Goal: Transaction & Acquisition: Subscribe to service/newsletter

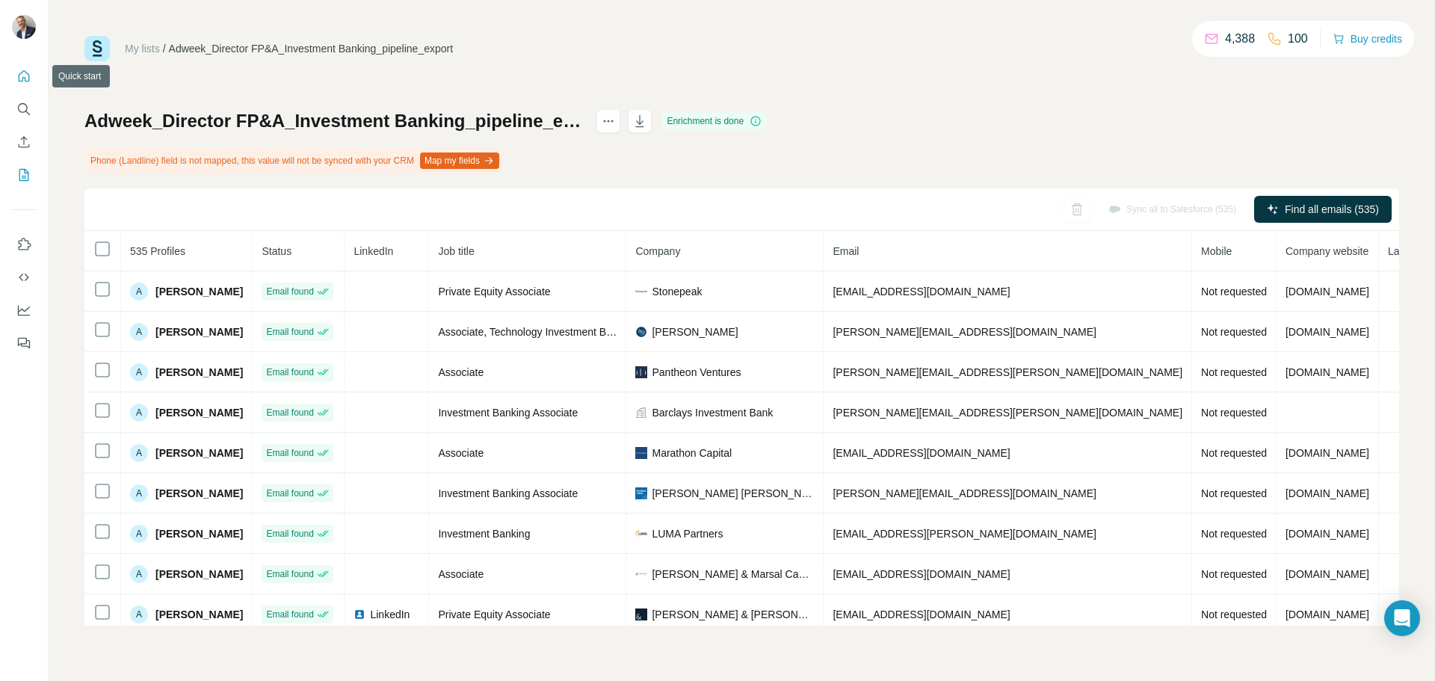
click at [24, 75] on icon "Quick start" at bounding box center [23, 76] width 15 height 15
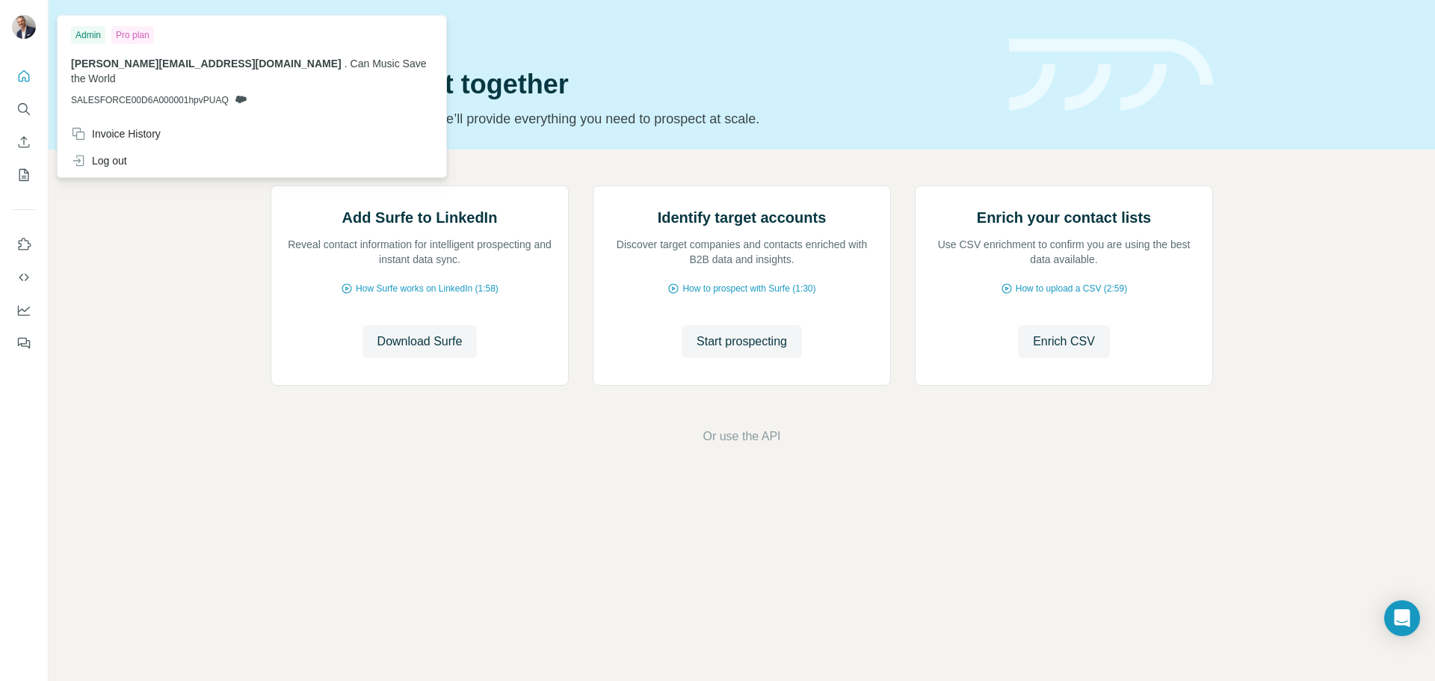
click at [26, 25] on img at bounding box center [24, 27] width 24 height 24
click at [27, 80] on icon "Quick start" at bounding box center [23, 76] width 15 height 15
click at [28, 25] on img at bounding box center [24, 27] width 24 height 24
click at [134, 34] on div "Pro plan" at bounding box center [132, 35] width 43 height 18
click at [147, 64] on span "[PERSON_NAME][EMAIL_ADDRESS][DOMAIN_NAME]" at bounding box center [206, 64] width 271 height 12
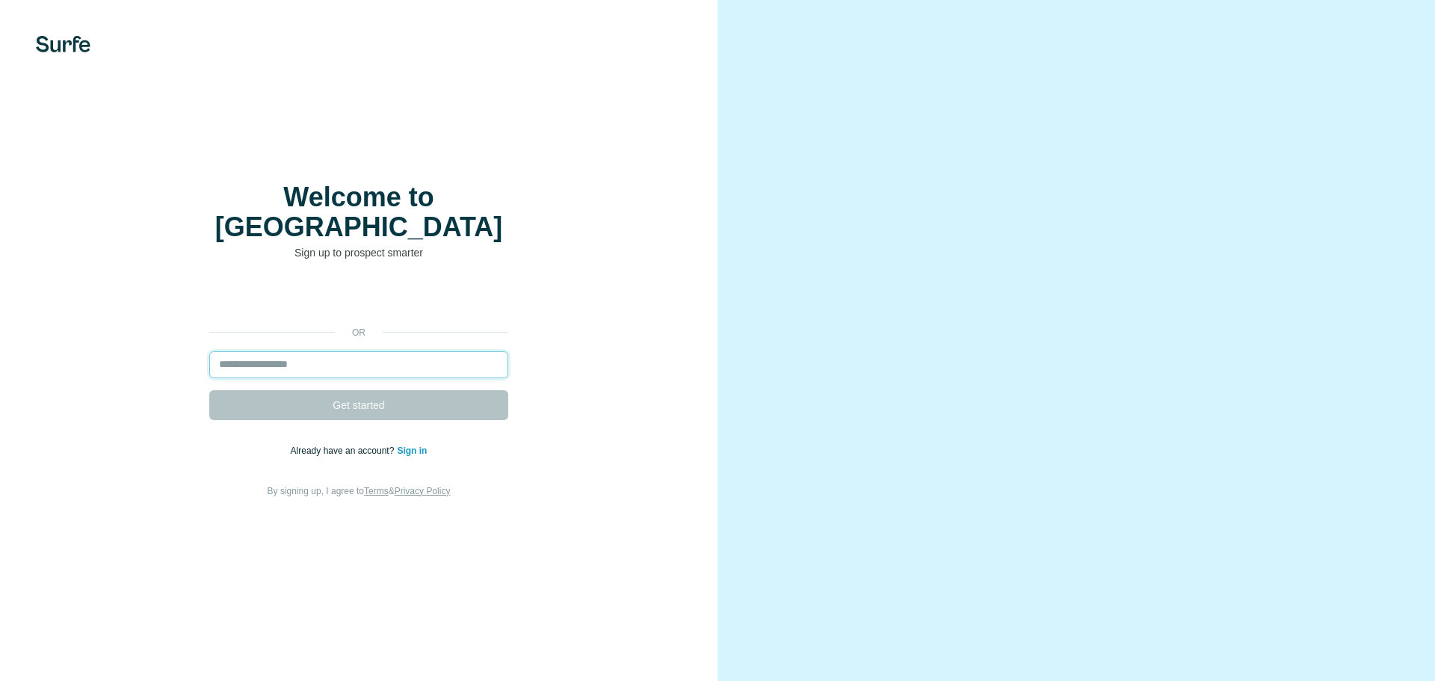
click at [322, 352] on input "email" at bounding box center [358, 364] width 299 height 27
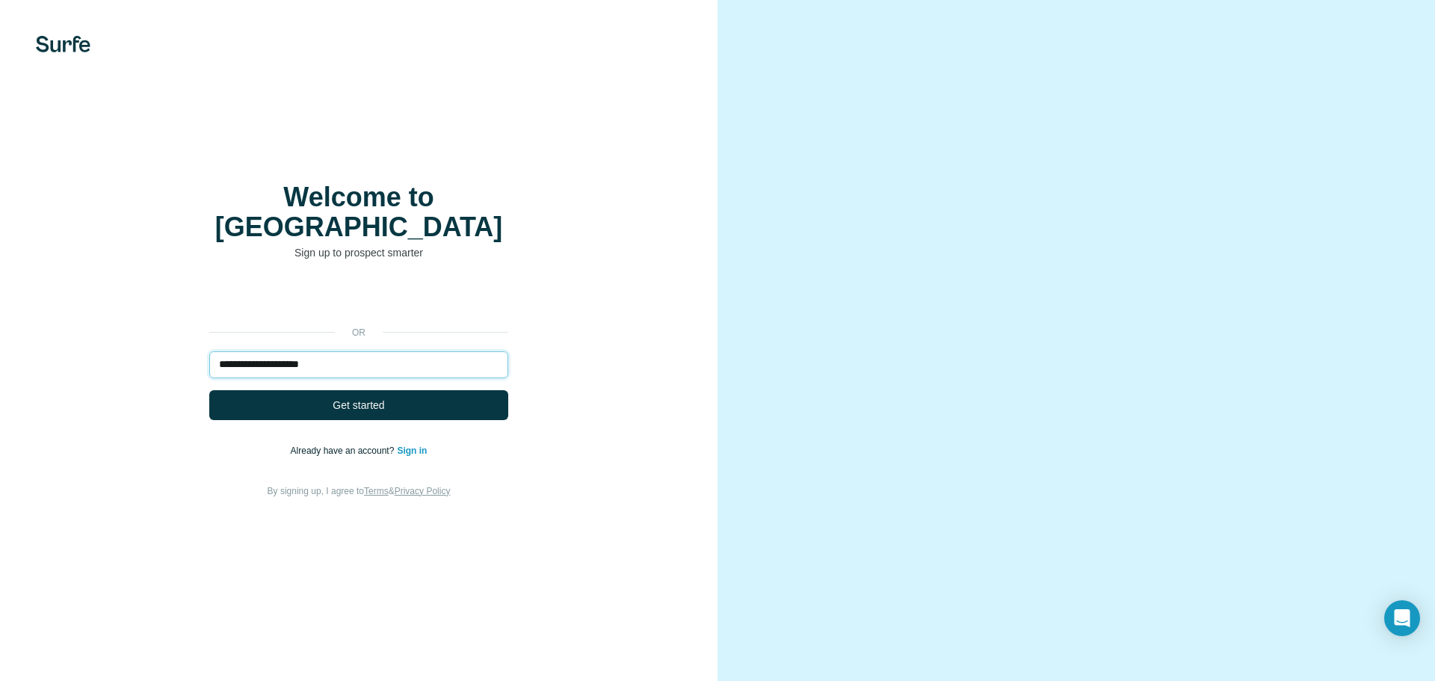
type input "**********"
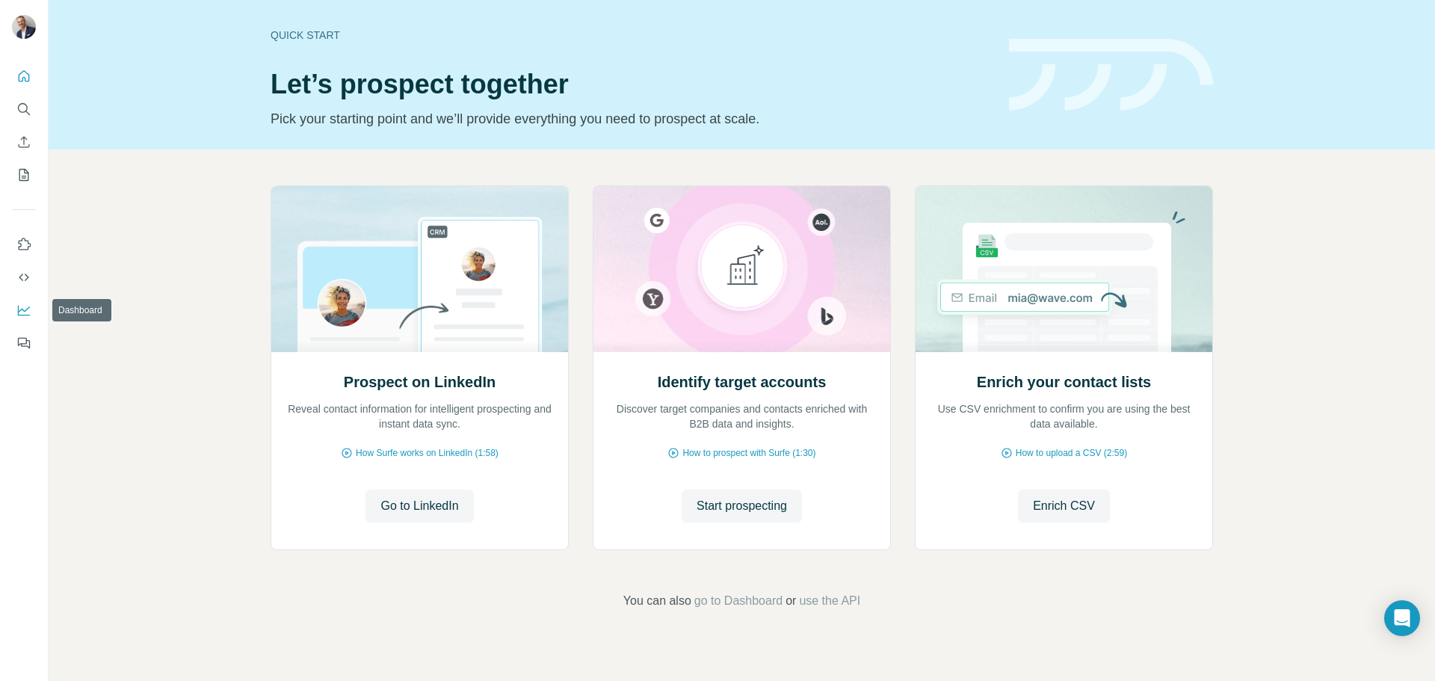
click at [26, 303] on icon "Dashboard" at bounding box center [23, 310] width 15 height 15
